Goal: Transaction & Acquisition: Download file/media

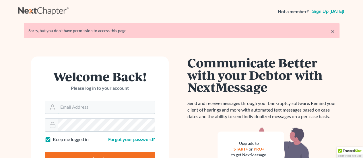
type input "[EMAIL_ADDRESS][DOMAIN_NAME]"
click at [79, 154] on input "Log In" at bounding box center [100, 159] width 110 height 14
type input "Thinking..."
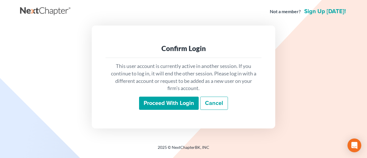
click at [162, 104] on input "Proceed with login" at bounding box center [169, 103] width 60 height 13
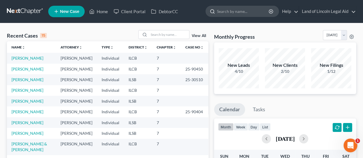
click at [238, 13] on input "search" at bounding box center [243, 11] width 53 height 11
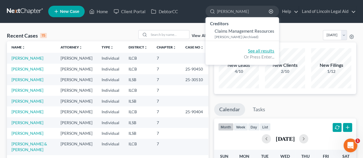
type input "clarence marshall"
click at [259, 51] on link "See all results" at bounding box center [261, 50] width 26 height 5
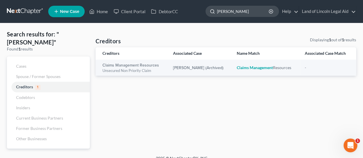
click at [222, 12] on input "clarence marshall" at bounding box center [243, 11] width 53 height 11
click at [224, 10] on input "clarence marshall" at bounding box center [243, 11] width 53 height 11
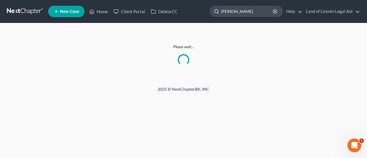
type input "marshall"
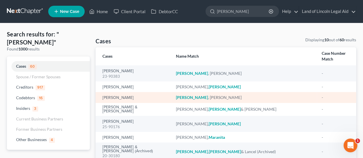
click at [118, 95] on td "Marshall, Clarence" at bounding box center [134, 97] width 76 height 11
click at [208, 95] on div "Marshall , Clarence" at bounding box center [244, 98] width 137 height 6
click at [208, 95] on em "Marshall" at bounding box center [192, 97] width 32 height 5
click at [106, 96] on link "Marshall, Clarence" at bounding box center [117, 98] width 31 height 4
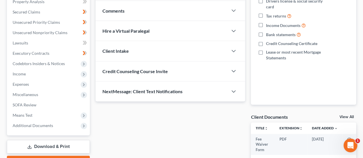
scroll to position [162, 0]
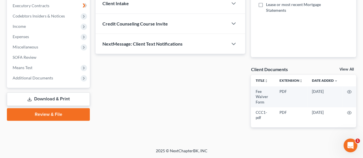
click at [47, 98] on link "Download & Print" at bounding box center [48, 98] width 83 height 13
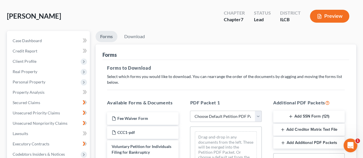
scroll to position [57, 0]
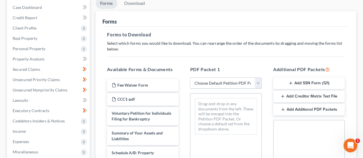
click at [241, 85] on select "Choose Default Petition PDF Packet Complete Bankruptcy Petition (all forms and …" at bounding box center [225, 83] width 71 height 11
select select "0"
click at [190, 78] on select "Choose Default Petition PDF Packet Complete Bankruptcy Petition (all forms and …" at bounding box center [225, 83] width 71 height 11
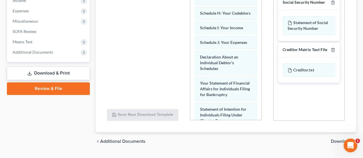
scroll to position [202, 0]
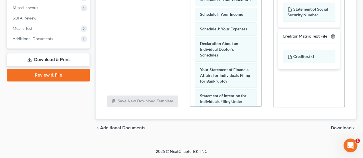
click at [339, 126] on span "Download" at bounding box center [341, 128] width 21 height 5
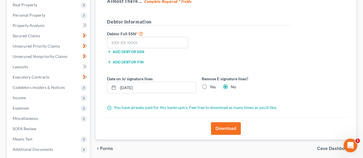
scroll to position [89, 0]
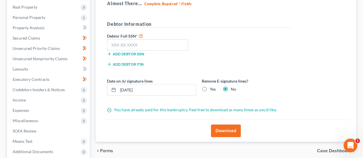
click at [210, 89] on label "Yes" at bounding box center [213, 89] width 6 height 6
click at [212, 89] on input "Yes" at bounding box center [214, 88] width 4 height 4
radio input "true"
radio input "false"
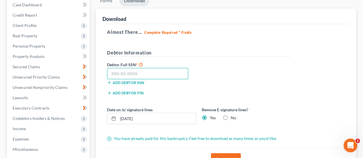
click at [152, 73] on input "text" at bounding box center [147, 73] width 81 height 11
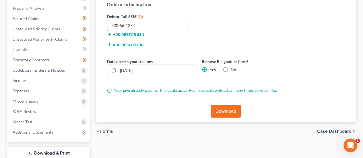
scroll to position [117, 0]
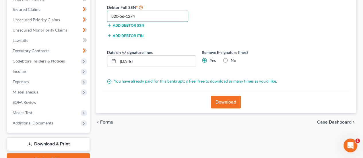
type input "320-56-1274"
click at [229, 104] on button "Download" at bounding box center [226, 102] width 30 height 13
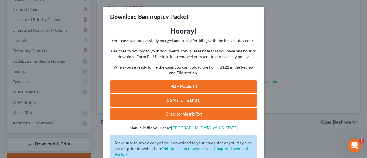
click at [185, 84] on link "PDF Packet 1" at bounding box center [183, 86] width 147 height 13
click at [181, 97] on link "SSN (Form B121)" at bounding box center [183, 100] width 147 height 13
click at [304, 42] on div "Download Bankruptcy Packet Hooray! Your case was successfully merged and ready …" at bounding box center [183, 79] width 367 height 158
